Goal: Task Accomplishment & Management: Use online tool/utility

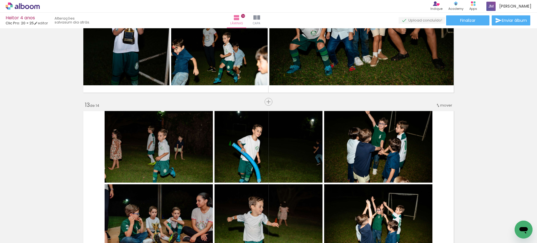
scroll to position [0, 1449]
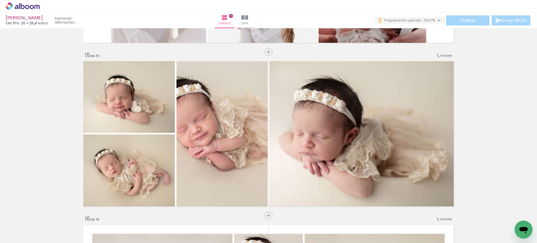
scroll to position [0, 1390]
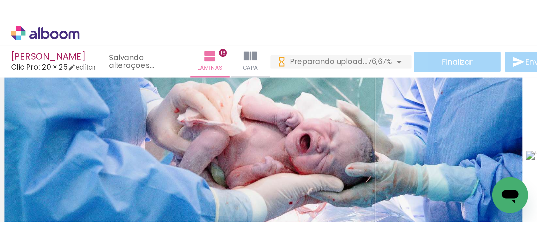
scroll to position [403, 0]
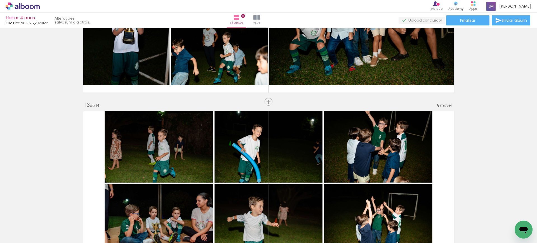
scroll to position [0, 1449]
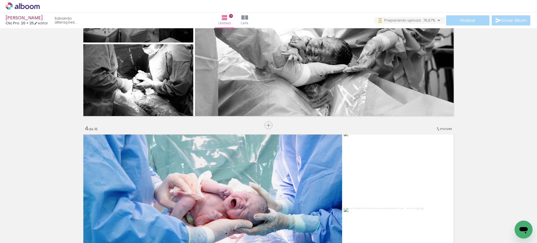
scroll to position [0, 1390]
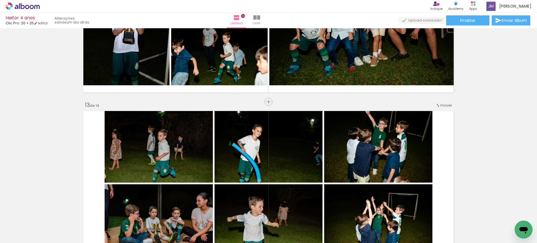
scroll to position [0, 1449]
